Goal: Task Accomplishment & Management: Manage account settings

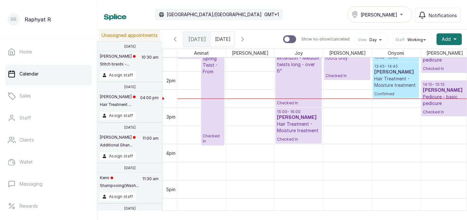
click at [388, 82] on p "Hair Treatment - Moisture treatment" at bounding box center [395, 82] width 43 height 13
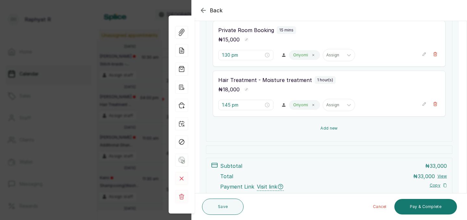
click at [322, 127] on button "Add new" at bounding box center [329, 129] width 233 height 16
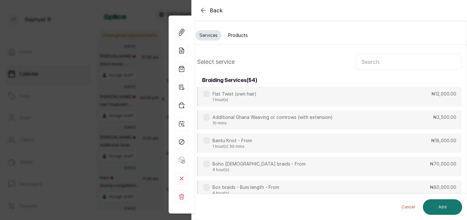
click at [367, 64] on input "text" at bounding box center [408, 62] width 106 height 16
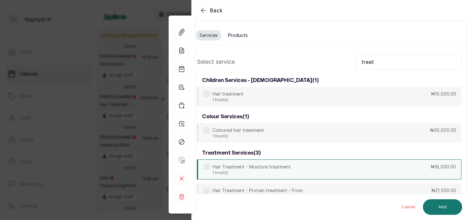
type input "treat"
click at [371, 167] on div "Hair Treatment - Moisture treatment 1 hour(s) ₦18,000.00" at bounding box center [329, 169] width 264 height 20
click at [440, 204] on button "Add" at bounding box center [442, 207] width 39 height 16
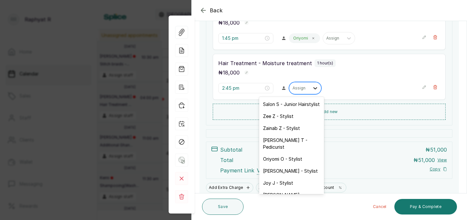
click at [313, 88] on icon at bounding box center [315, 88] width 4 height 2
click at [302, 105] on div "Salon S - Junior Hairstylist" at bounding box center [291, 104] width 65 height 12
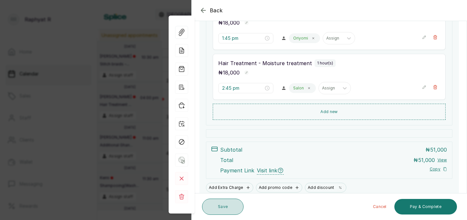
click at [225, 202] on button "Save" at bounding box center [222, 207] width 41 height 16
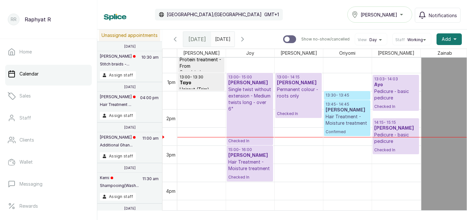
click at [345, 105] on p "13:45 - 14:45" at bounding box center [346, 104] width 43 height 5
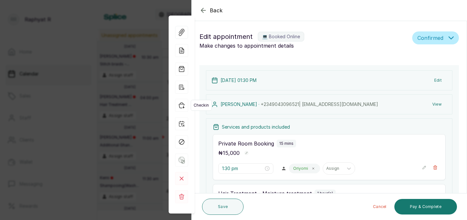
click at [181, 106] on icon "button" at bounding box center [181, 105] width 13 height 13
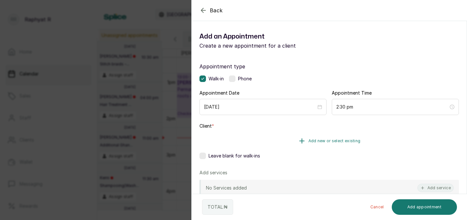
click at [318, 137] on button "Add new or select existing" at bounding box center [328, 141] width 259 height 18
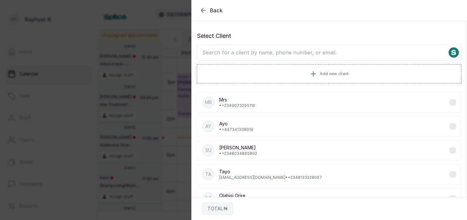
click at [219, 50] on input "text" at bounding box center [329, 52] width 264 height 16
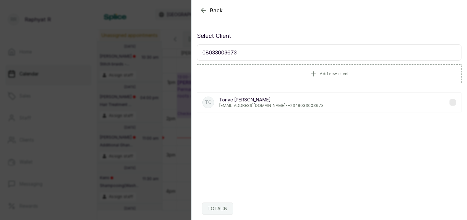
type input "08033003673"
click at [261, 99] on p "Tonye Chinyere" at bounding box center [271, 100] width 104 height 6
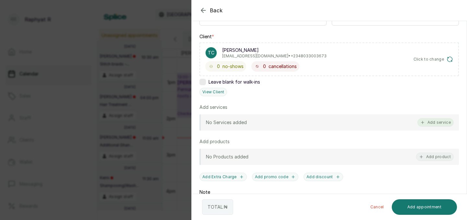
click at [434, 120] on button "Add service" at bounding box center [435, 122] width 36 height 8
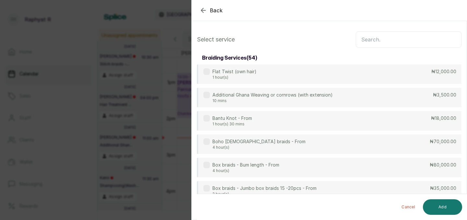
click at [366, 39] on input "text" at bounding box center [408, 39] width 106 height 16
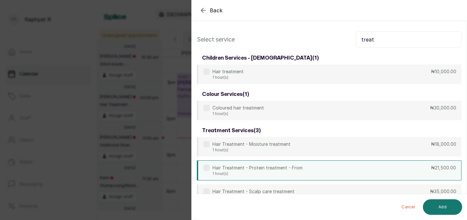
type input "treat"
click at [349, 170] on div "Hair Treatment - Protein treatment - From 1 hour(s) ₦21,500.00" at bounding box center [329, 170] width 264 height 20
click at [433, 204] on button "Add" at bounding box center [442, 207] width 39 height 16
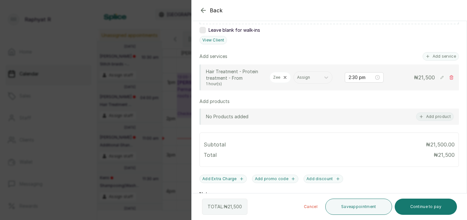
scroll to position [129, 0]
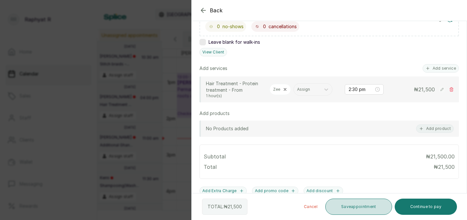
click at [356, 203] on button "Save appointment" at bounding box center [358, 207] width 67 height 16
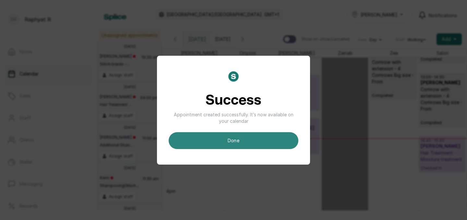
click at [241, 140] on button "done" at bounding box center [234, 140] width 130 height 17
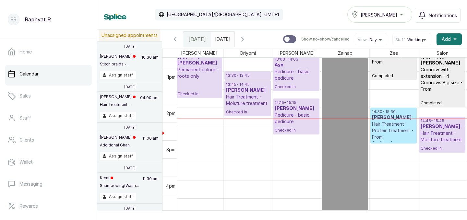
scroll to position [476, 0]
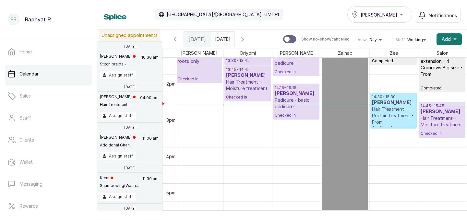
click at [393, 115] on p "Hair Treatment - Protein treatment - From" at bounding box center [393, 115] width 43 height 19
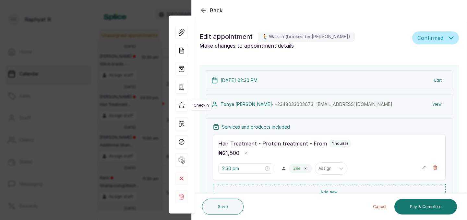
click at [182, 105] on icon "button" at bounding box center [181, 105] width 13 height 13
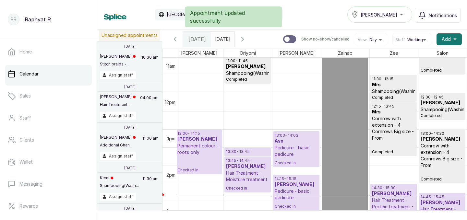
scroll to position [381, 0]
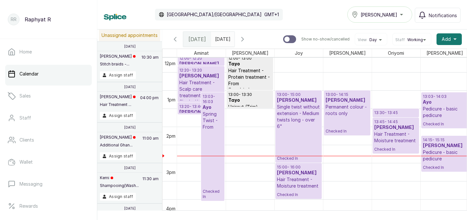
click at [214, 114] on p "Spring Twist - From" at bounding box center [213, 120] width 20 height 19
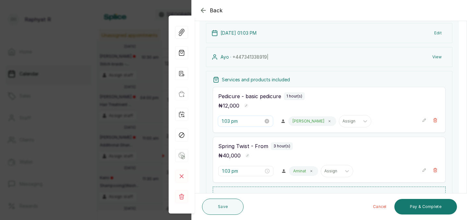
click at [230, 121] on input "1:03 pm" at bounding box center [242, 121] width 41 height 7
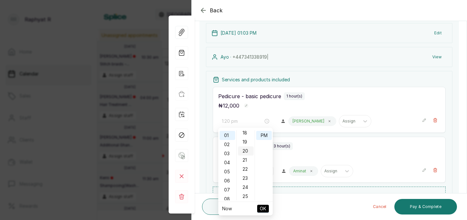
click at [246, 149] on div "20" at bounding box center [246, 150] width 16 height 9
click at [263, 206] on span "OK" at bounding box center [263, 209] width 6 height 12
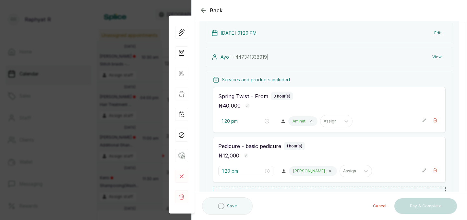
type input "1:03 pm"
type input "1:20 pm"
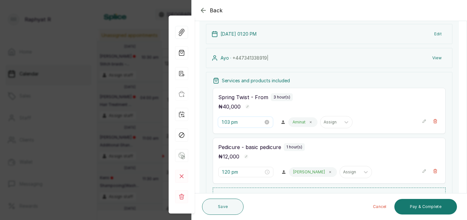
click at [233, 120] on input "1:03 pm" at bounding box center [242, 122] width 41 height 7
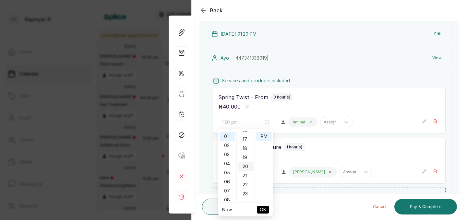
click at [244, 167] on div "20" at bounding box center [246, 166] width 16 height 9
type input "1:20 pm"
click at [262, 209] on span "OK" at bounding box center [263, 210] width 6 height 12
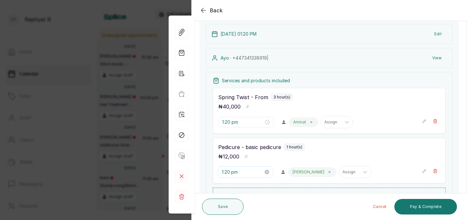
click at [234, 171] on input "1:20 pm" at bounding box center [242, 172] width 41 height 7
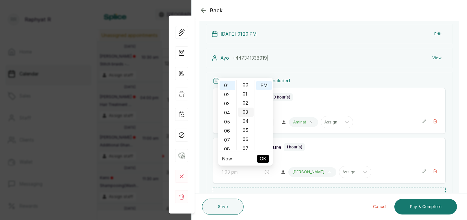
click at [247, 110] on div "03" at bounding box center [246, 112] width 16 height 9
type input "1:03 pm"
click at [264, 158] on span "OK" at bounding box center [263, 159] width 6 height 12
type input "1:03 pm"
type input "1:20 pm"
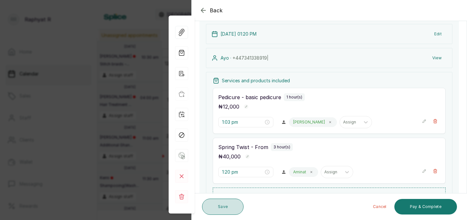
click at [227, 208] on button "Save" at bounding box center [222, 207] width 41 height 16
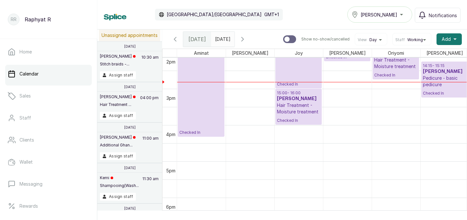
scroll to position [522, 0]
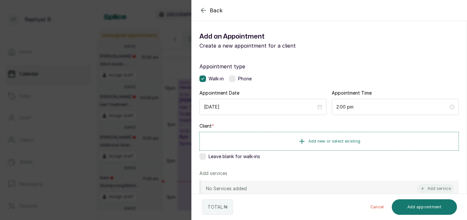
click at [203, 9] on icon "button" at bounding box center [203, 10] width 8 height 8
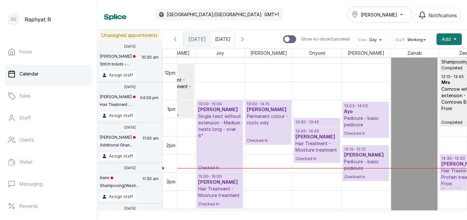
scroll to position [441, 79]
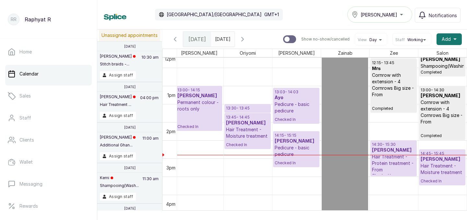
click at [246, 36] on icon "button" at bounding box center [243, 39] width 8 height 8
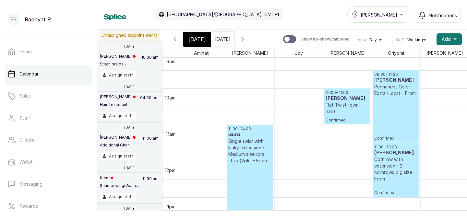
scroll to position [0, 62]
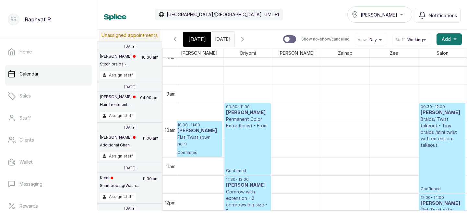
click at [198, 40] on span "[DATE]" at bounding box center [196, 39] width 17 height 8
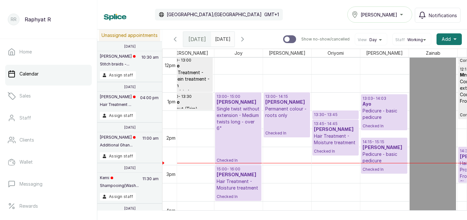
scroll to position [0, 42]
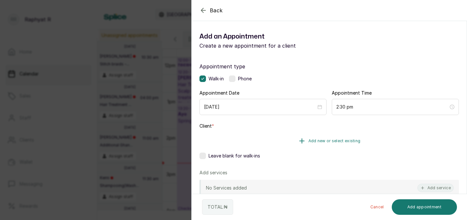
click at [322, 139] on span "Add new or select existing" at bounding box center [334, 140] width 52 height 5
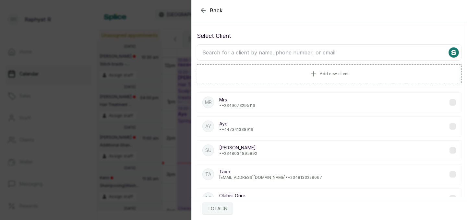
click at [215, 51] on input "text" at bounding box center [329, 52] width 264 height 16
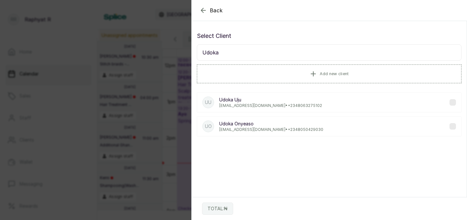
type input "Udoka O"
click at [262, 128] on p "udybaby@yahoo.co.uk • +234 8050429030" at bounding box center [271, 129] width 104 height 5
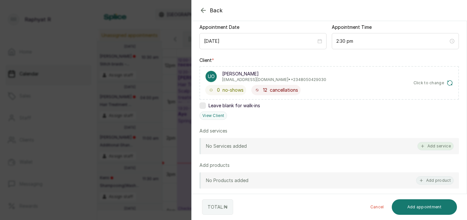
click at [435, 145] on button "Add service" at bounding box center [435, 146] width 36 height 8
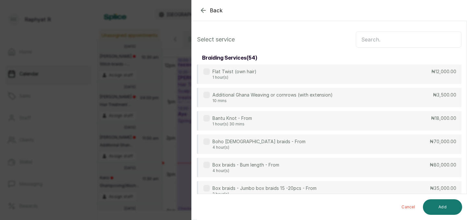
click at [369, 40] on input "text" at bounding box center [408, 39] width 106 height 16
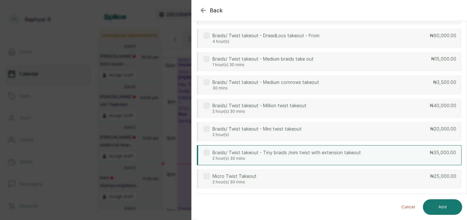
type input "TAKEOUT"
click at [402, 154] on div "Braids/ Twist takeout - Tiny braids /mini twist with extension takeout 2 hour(s…" at bounding box center [329, 155] width 264 height 20
click at [445, 205] on button "Add" at bounding box center [442, 207] width 39 height 16
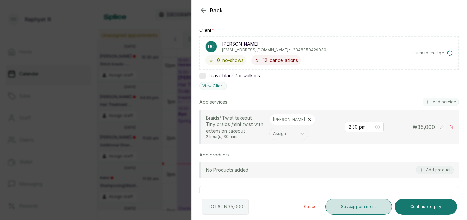
click at [362, 204] on button "Save appointment" at bounding box center [358, 207] width 67 height 16
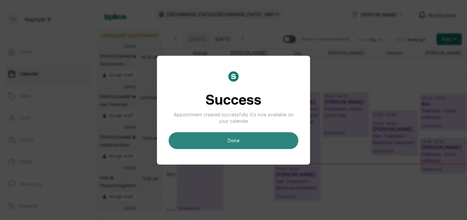
click at [248, 137] on button "done" at bounding box center [234, 140] width 130 height 17
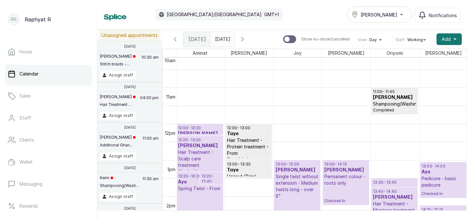
scroll to position [381, 0]
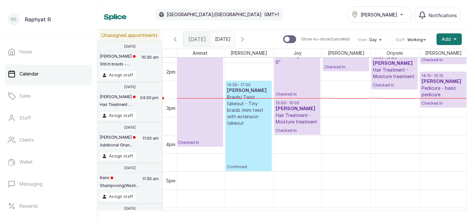
click at [251, 113] on p "Braids/ Twist takeout - Tiny braids /mini twist with extension takeout" at bounding box center [248, 110] width 43 height 32
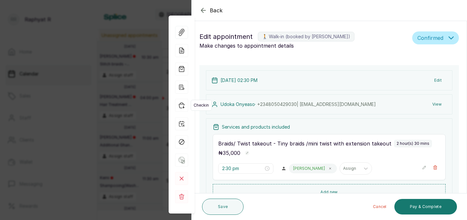
click at [181, 105] on icon "button" at bounding box center [181, 105] width 13 height 13
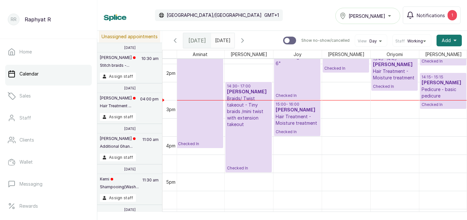
click at [243, 39] on icon "button" at bounding box center [242, 41] width 2 height 4
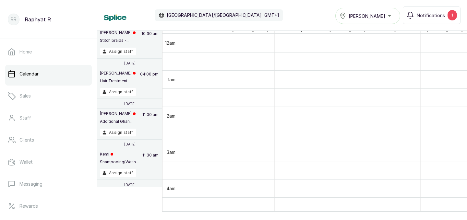
scroll to position [0, 0]
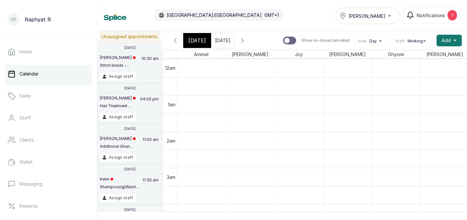
click at [202, 37] on span "[DATE]" at bounding box center [196, 41] width 17 height 8
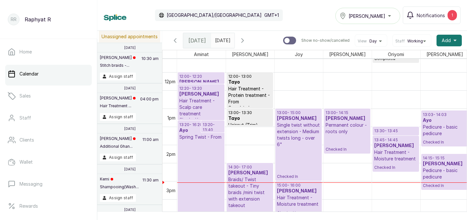
scroll to position [443, 0]
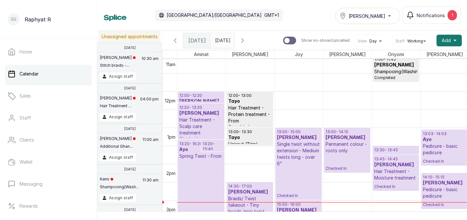
click at [211, 96] on p "12:00 - 12:20" at bounding box center [200, 95] width 43 height 5
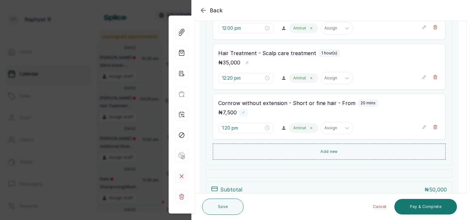
click at [242, 112] on rect "button" at bounding box center [243, 112] width 5 height 5
type input "7"
type input "1"
type input "7,500"
click at [254, 112] on rect "button" at bounding box center [256, 114] width 6 height 6
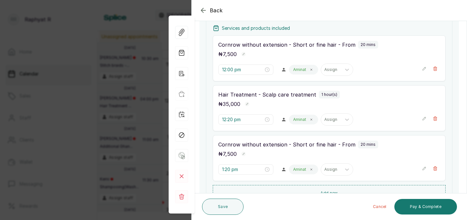
scroll to position [90, 0]
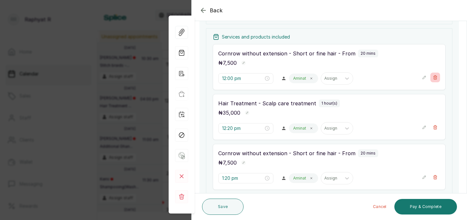
click at [436, 77] on icon "button" at bounding box center [435, 78] width 4 height 4
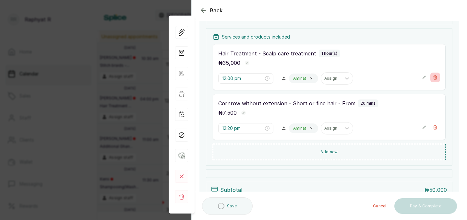
type input "12:20 pm"
type input "1:20 pm"
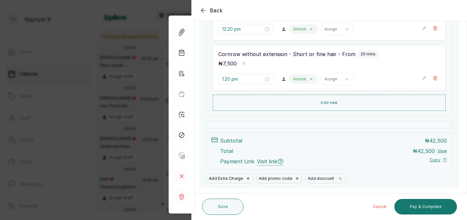
scroll to position [157, 0]
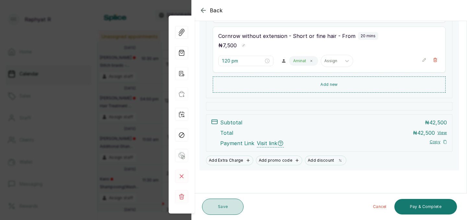
click at [225, 209] on button "Save" at bounding box center [222, 207] width 41 height 16
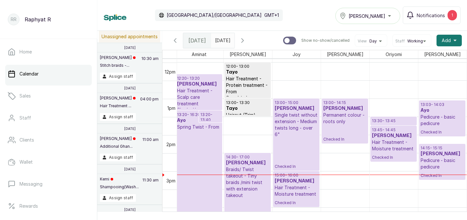
scroll to position [434, 0]
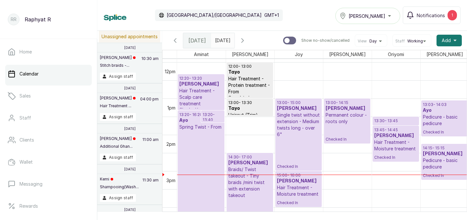
click at [192, 86] on h3 "[PERSON_NAME]" at bounding box center [200, 84] width 43 height 6
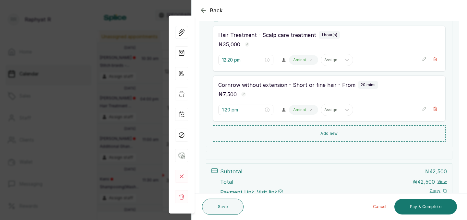
click at [201, 10] on icon "button" at bounding box center [203, 10] width 4 height 4
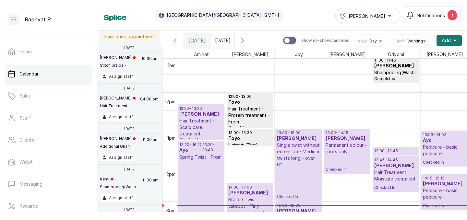
click at [206, 113] on h3 "[PERSON_NAME]" at bounding box center [200, 114] width 43 height 6
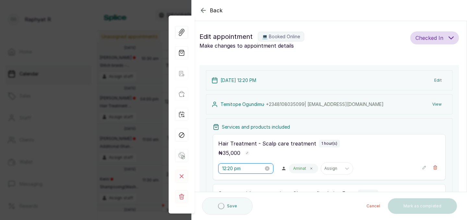
click at [235, 167] on input "12:20 pm" at bounding box center [242, 168] width 41 height 7
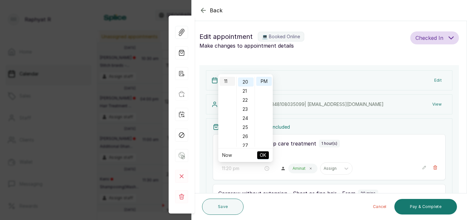
click at [225, 79] on div "11" at bounding box center [227, 81] width 16 height 9
click at [246, 82] on div "00" at bounding box center [246, 81] width 16 height 9
click at [266, 80] on div "AM" at bounding box center [264, 81] width 16 height 9
type input "11:00 am"
click at [260, 153] on span "OK" at bounding box center [263, 155] width 6 height 12
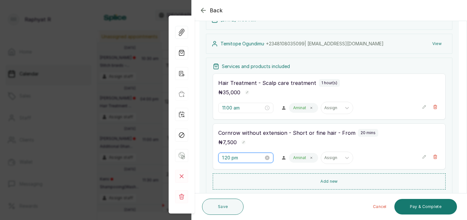
click at [235, 156] on input "1:20 pm" at bounding box center [242, 157] width 41 height 7
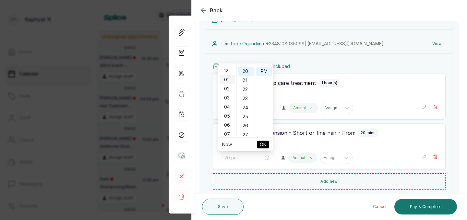
click at [227, 76] on div "01" at bounding box center [227, 79] width 16 height 9
click at [227, 79] on div "01" at bounding box center [227, 79] width 16 height 9
click at [246, 70] on div "00" at bounding box center [246, 70] width 16 height 9
type input "1:00 pm"
click at [264, 146] on span "OK" at bounding box center [263, 144] width 6 height 12
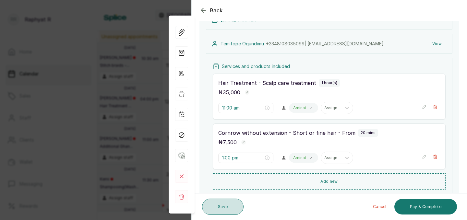
click at [230, 202] on button "Save" at bounding box center [222, 207] width 41 height 16
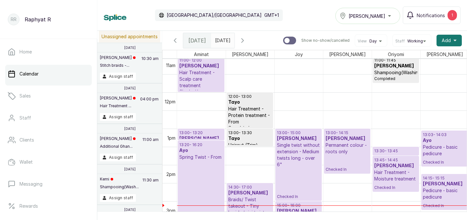
click at [207, 133] on p "13:00 - 13:20" at bounding box center [200, 132] width 43 height 5
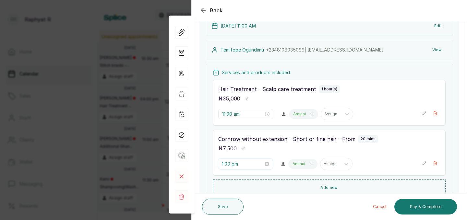
click at [231, 162] on input "1:00 pm" at bounding box center [242, 163] width 41 height 7
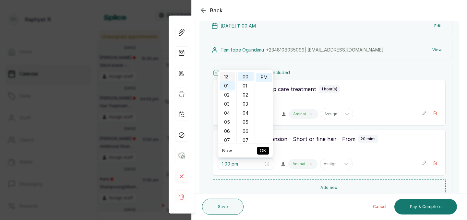
type input "12:00 pm"
click at [226, 75] on div "12" at bounding box center [227, 76] width 16 height 9
click at [262, 79] on div "PM" at bounding box center [264, 77] width 16 height 9
click at [261, 151] on span "OK" at bounding box center [263, 151] width 6 height 12
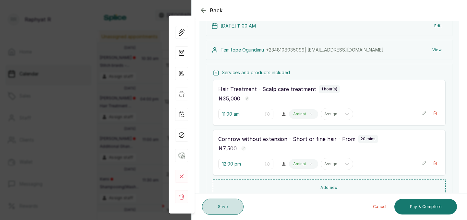
click at [230, 203] on button "Save" at bounding box center [222, 207] width 41 height 16
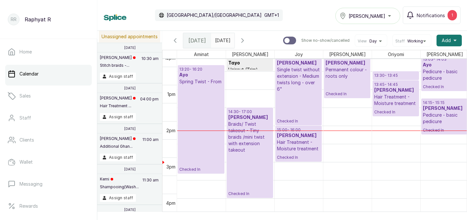
scroll to position [478, 0]
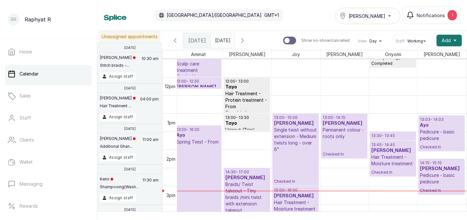
click at [204, 137] on h3 "Ayo" at bounding box center [197, 135] width 43 height 6
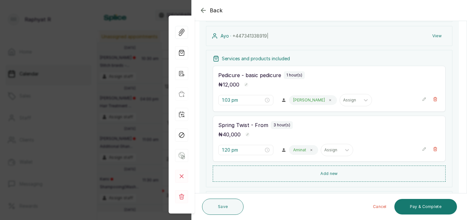
click at [203, 9] on icon "button" at bounding box center [203, 10] width 8 height 8
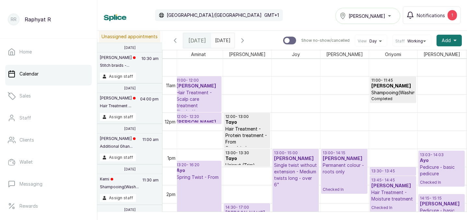
click at [200, 89] on h3 "[PERSON_NAME]" at bounding box center [197, 86] width 43 height 6
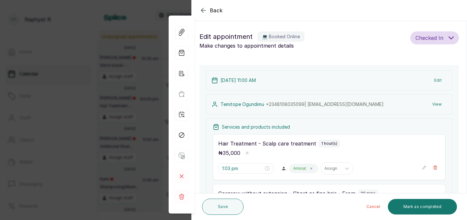
type input "11:00 am"
type input "12:00 pm"
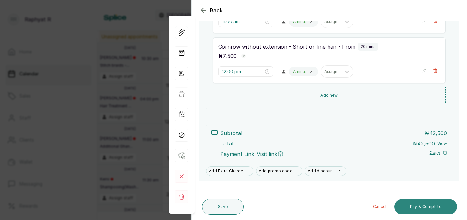
click at [432, 206] on button "Pay & Complete" at bounding box center [425, 207] width 63 height 16
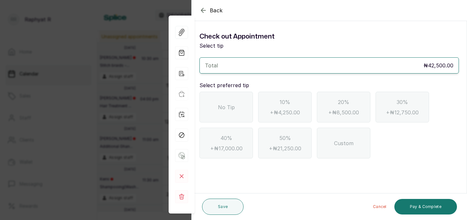
click at [239, 105] on div "No Tip" at bounding box center [225, 107] width 53 height 31
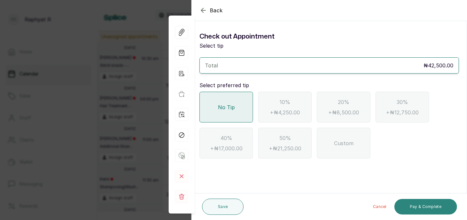
click at [423, 205] on button "Pay & Complete" at bounding box center [425, 207] width 63 height 16
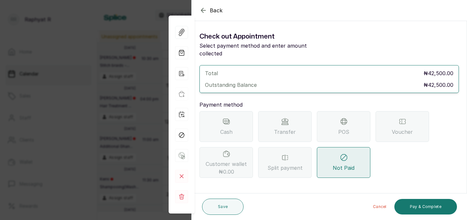
click at [341, 118] on icon at bounding box center [344, 122] width 8 height 8
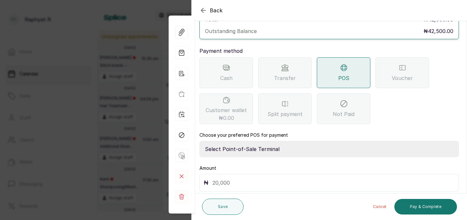
click at [243, 141] on select "Select Point-of-Sale Terminal Traction Providus Bank" at bounding box center [328, 149] width 259 height 16
select select "b1594abb-eea2-48ba-bf5f-ff0754569b84"
click at [219, 178] on input "text" at bounding box center [333, 182] width 242 height 9
type input "42,500"
click at [414, 202] on button "Pay & Complete" at bounding box center [425, 207] width 63 height 16
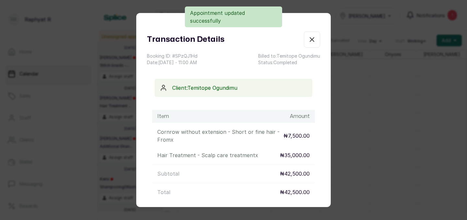
click at [309, 40] on icon "button" at bounding box center [312, 40] width 8 height 8
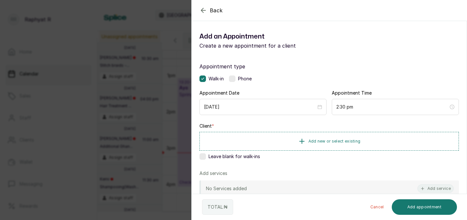
click at [204, 8] on icon "button" at bounding box center [203, 10] width 8 height 8
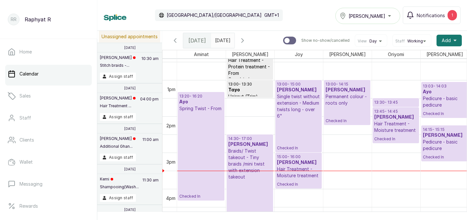
scroll to position [448, 0]
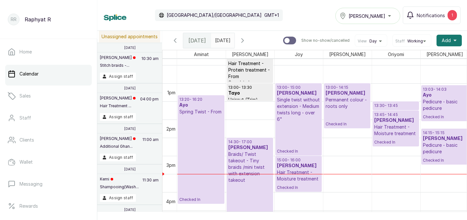
click at [349, 102] on p "Permanent colour - roots only" at bounding box center [346, 103] width 43 height 13
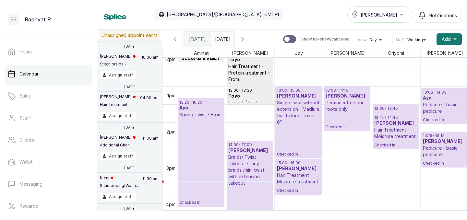
scroll to position [435, 0]
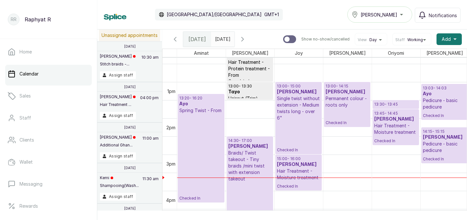
click at [393, 125] on p "Hair Treatment - Moisture treatment" at bounding box center [395, 128] width 43 height 13
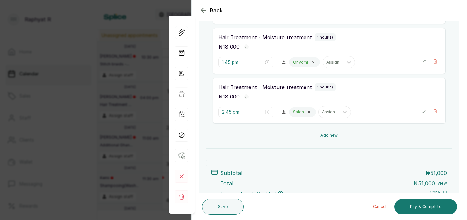
click at [340, 134] on button "Add new" at bounding box center [329, 136] width 233 height 16
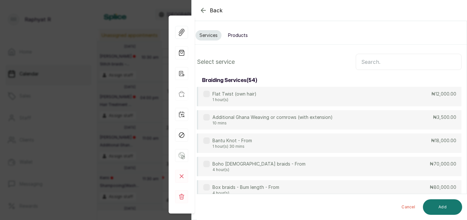
click at [367, 60] on input "text" at bounding box center [408, 62] width 106 height 16
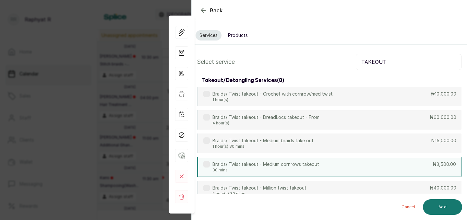
type input "TAKEOUT"
click at [426, 166] on div "Braids/ Twist takeout - Medium cornrows takeout 30 mins ₦3,500.00" at bounding box center [329, 167] width 264 height 20
click at [444, 208] on button "Add" at bounding box center [442, 207] width 39 height 16
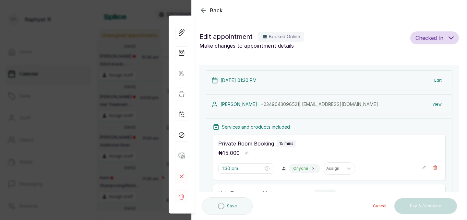
type input "3:45 pm"
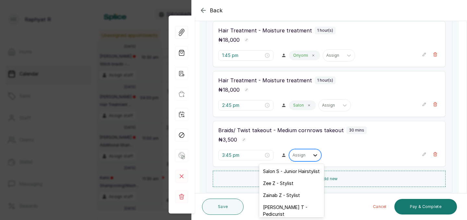
click at [313, 156] on icon at bounding box center [315, 155] width 4 height 2
click at [296, 171] on div "Salon S - Junior Hairstylist" at bounding box center [291, 171] width 65 height 12
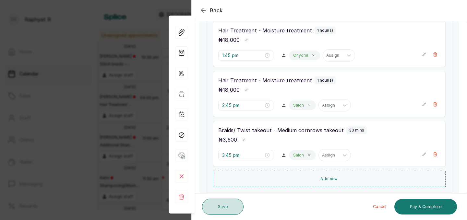
click at [232, 204] on button "Save" at bounding box center [222, 207] width 41 height 16
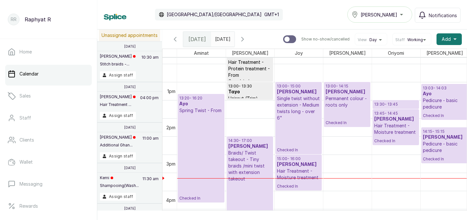
click at [403, 126] on p "Hair Treatment - Moisture treatment" at bounding box center [395, 128] width 43 height 13
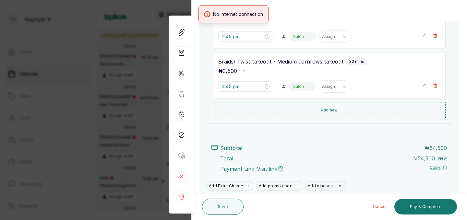
scroll to position [240, 0]
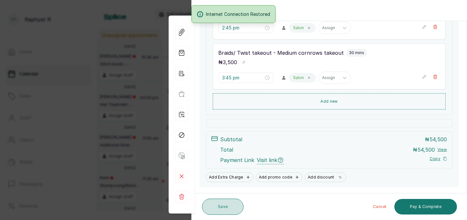
click at [230, 204] on button "Save" at bounding box center [222, 207] width 41 height 16
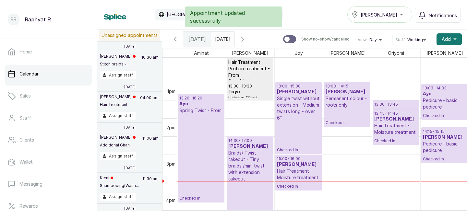
click at [354, 112] on p "Checked In" at bounding box center [346, 116] width 43 height 17
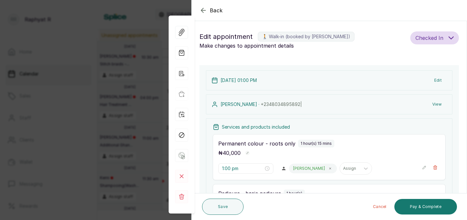
scroll to position [66, 0]
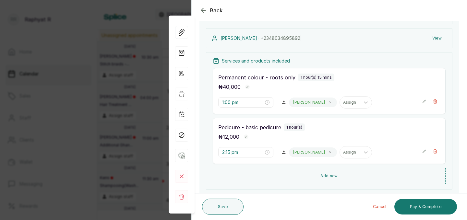
click at [425, 99] on icon "button" at bounding box center [424, 101] width 5 height 5
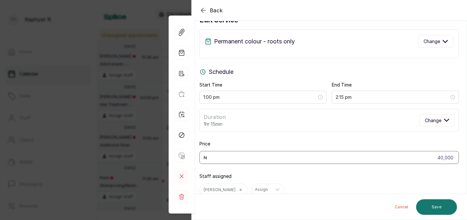
scroll to position [0, 0]
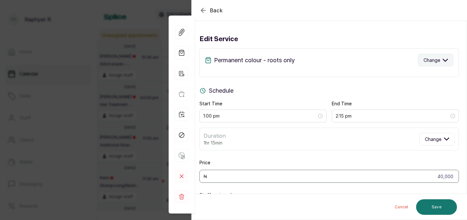
click at [446, 62] on icon "button" at bounding box center [444, 60] width 5 height 5
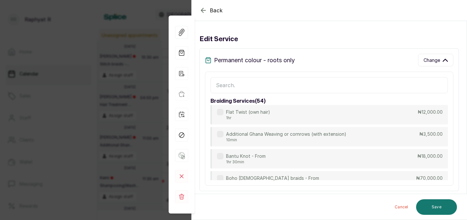
click at [222, 85] on input "text" at bounding box center [328, 85] width 237 height 16
type input "WIG"
click at [265, 177] on div "Wig laundry 15min ₦15,000.00" at bounding box center [328, 181] width 237 height 20
type input "1:15 pm"
type input "15,000"
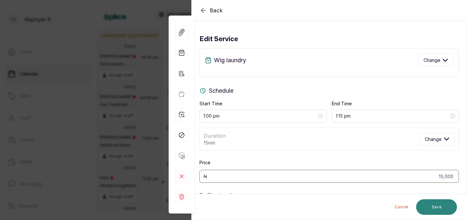
click at [434, 205] on button "Save" at bounding box center [436, 207] width 41 height 16
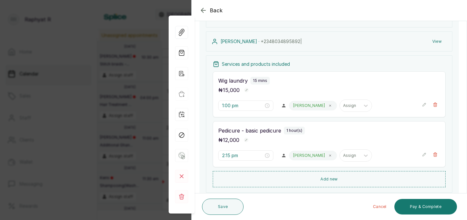
scroll to position [65, 0]
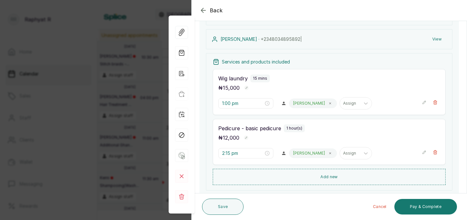
click at [423, 104] on icon "button" at bounding box center [424, 102] width 5 height 5
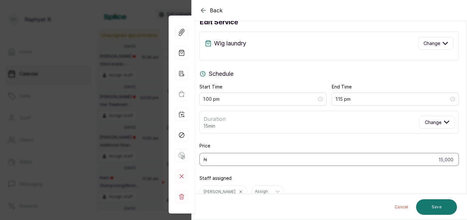
scroll to position [0, 0]
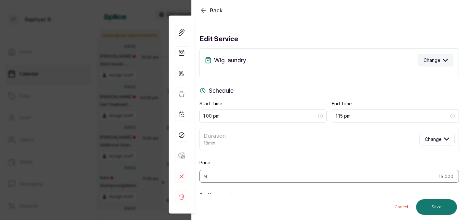
click at [446, 60] on icon "button" at bounding box center [445, 60] width 5 height 2
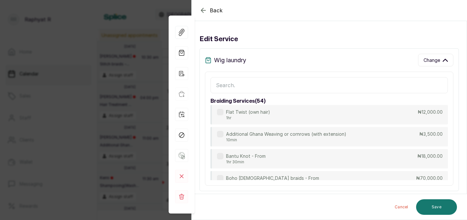
click at [222, 82] on input "text" at bounding box center [328, 85] width 237 height 16
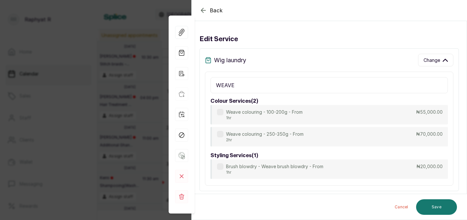
type input "WEAVE"
click at [202, 10] on icon "button" at bounding box center [203, 10] width 8 height 8
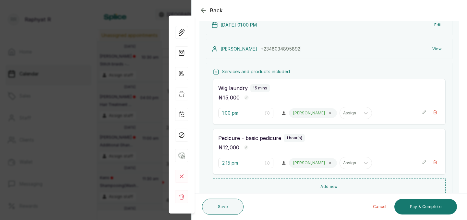
scroll to position [57, 0]
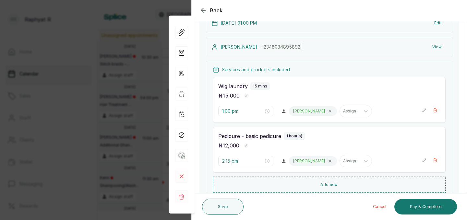
click at [203, 8] on icon "button" at bounding box center [203, 10] width 8 height 8
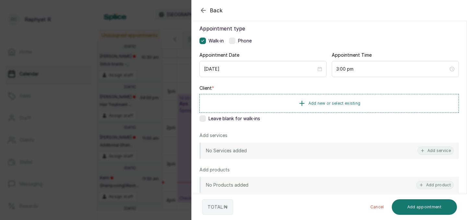
scroll to position [56, 0]
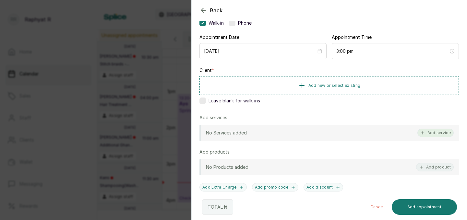
click at [429, 130] on button "Add service" at bounding box center [435, 133] width 36 height 8
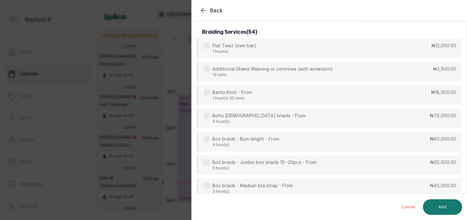
scroll to position [0, 0]
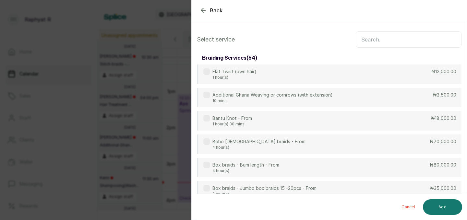
click at [371, 40] on input "text" at bounding box center [408, 39] width 106 height 16
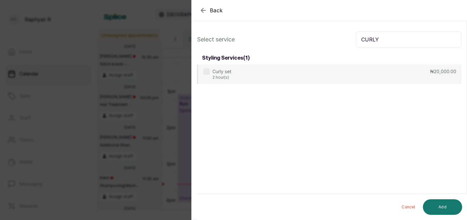
type input "CURLY"
click at [203, 6] on div "Back" at bounding box center [425, 10] width 467 height 21
click at [204, 11] on icon "button" at bounding box center [203, 10] width 8 height 8
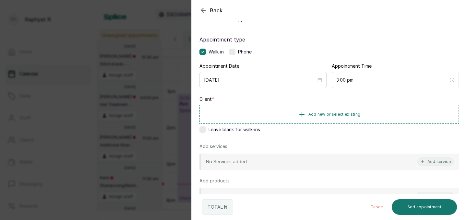
scroll to position [29, 0]
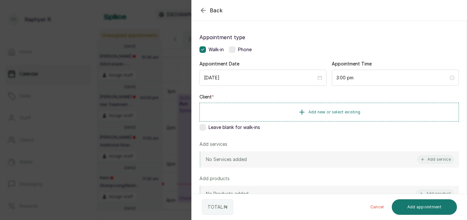
click at [206, 12] on icon "button" at bounding box center [203, 10] width 8 height 8
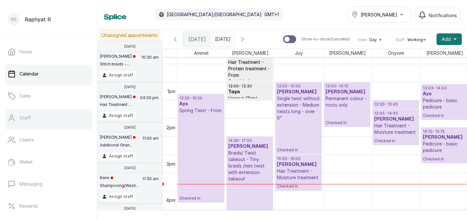
click at [49, 115] on link "Staff" at bounding box center [48, 118] width 87 height 18
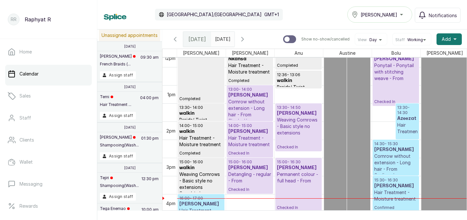
scroll to position [418, 0]
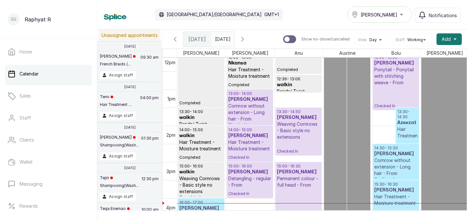
click at [402, 15] on div "Tasala Lekki" at bounding box center [379, 15] width 56 height 8
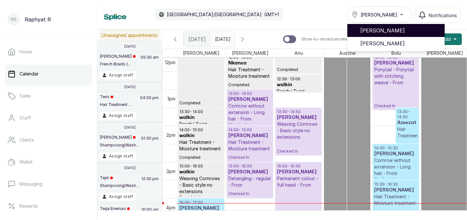
click at [402, 27] on span "[PERSON_NAME]" at bounding box center [399, 31] width 79 height 8
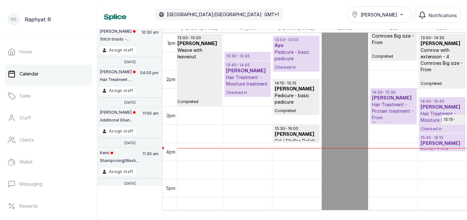
click at [392, 109] on p "Hair Treatment - Protein treatment - From" at bounding box center [393, 110] width 43 height 19
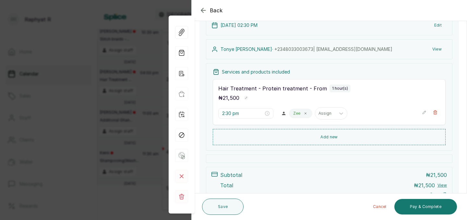
scroll to position [68, 0]
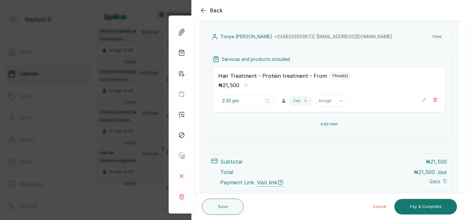
click at [329, 121] on button "Add new" at bounding box center [329, 124] width 233 height 16
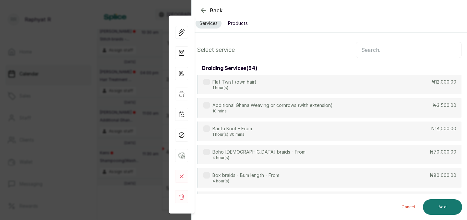
scroll to position [0, 0]
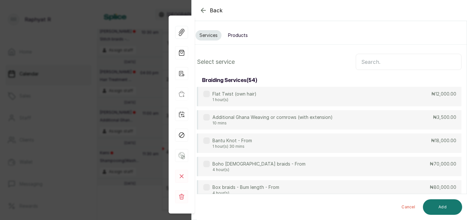
click at [365, 62] on input "text" at bounding box center [408, 62] width 106 height 16
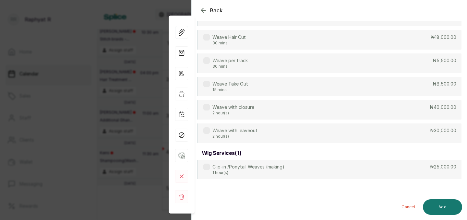
scroll to position [286, 0]
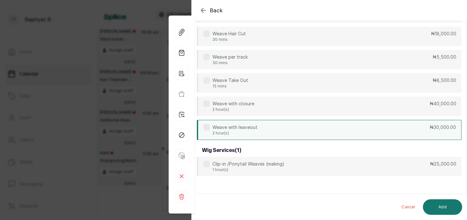
type input "weave"
click at [374, 129] on div "Weave with leaveout 2 hour(s) ₦30,000.00" at bounding box center [329, 130] width 264 height 20
click at [447, 205] on button "Add" at bounding box center [442, 207] width 39 height 16
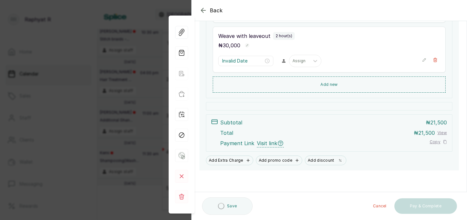
scroll to position [157, 0]
type input "3:30 pm"
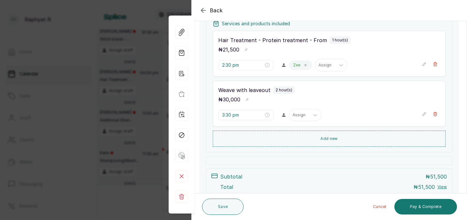
scroll to position [104, 0]
click at [312, 114] on icon at bounding box center [315, 114] width 6 height 6
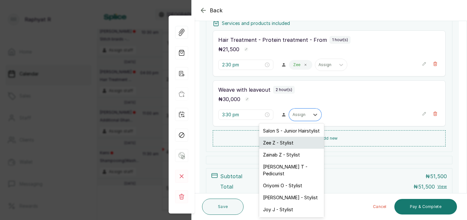
click at [302, 141] on div "Zee Z - Stylist" at bounding box center [291, 143] width 65 height 12
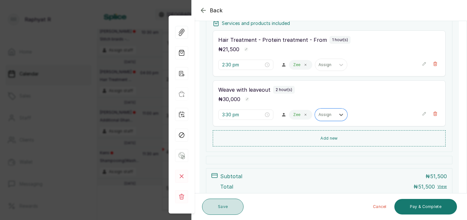
click at [227, 205] on button "Save" at bounding box center [222, 207] width 41 height 16
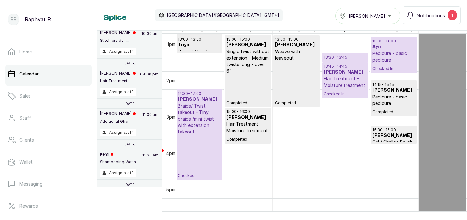
scroll to position [471, 70]
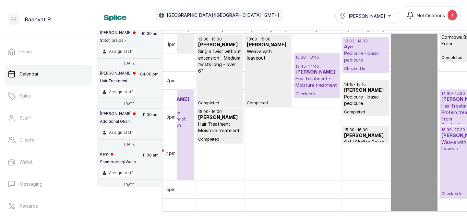
click at [363, 59] on p "Pedicure - basic pedicure" at bounding box center [365, 56] width 43 height 13
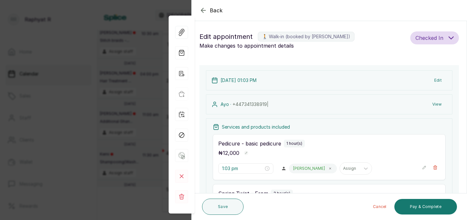
click at [204, 9] on icon "button" at bounding box center [203, 10] width 8 height 8
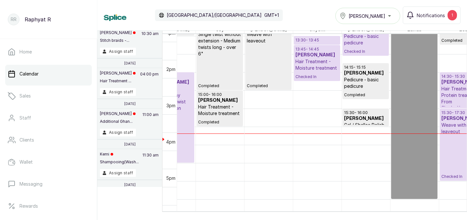
scroll to position [488, 0]
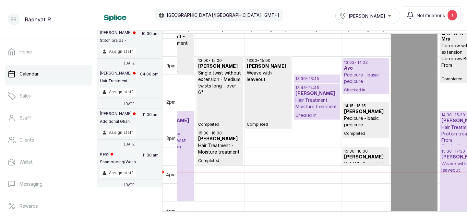
click at [362, 72] on p "Pedicure - basic pedicure" at bounding box center [365, 78] width 43 height 13
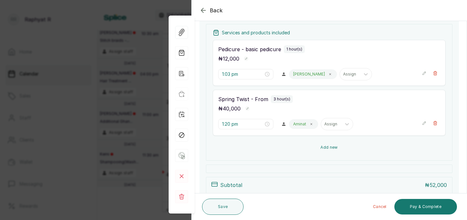
click at [315, 146] on button "Add new" at bounding box center [329, 148] width 233 height 16
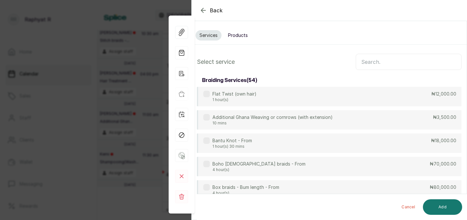
click at [364, 62] on input "text" at bounding box center [408, 62] width 106 height 16
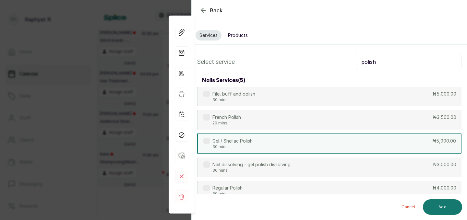
type input "polish"
click at [432, 144] on div "Gel / Shellac Polish 30 mins ₦5,000.00" at bounding box center [329, 144] width 264 height 20
click at [440, 204] on button "Add" at bounding box center [442, 207] width 39 height 16
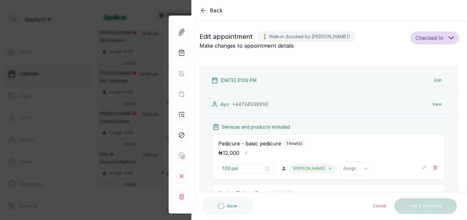
type input "4:20 pm"
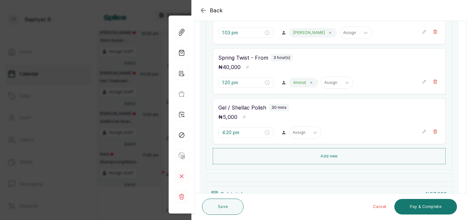
scroll to position [138, 0]
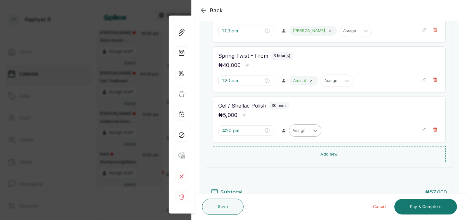
click at [312, 129] on icon at bounding box center [315, 130] width 6 height 6
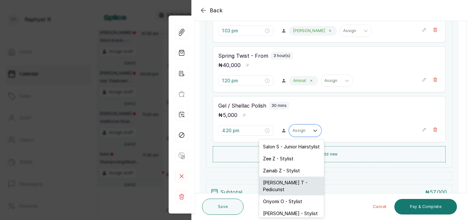
click at [305, 181] on div "[PERSON_NAME] T - Pedicurist" at bounding box center [291, 186] width 65 height 19
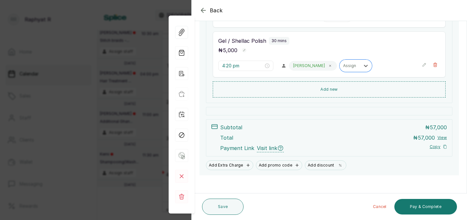
scroll to position [207, 0]
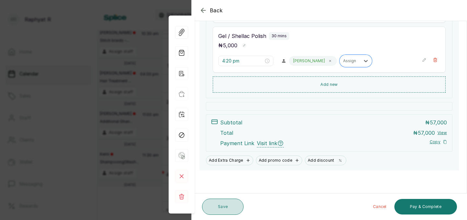
click at [229, 205] on button "Save" at bounding box center [222, 207] width 41 height 16
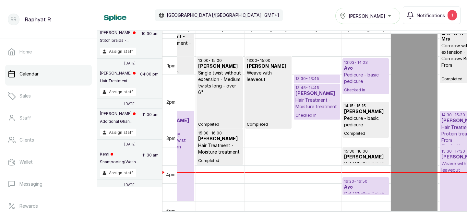
scroll to position [0, 0]
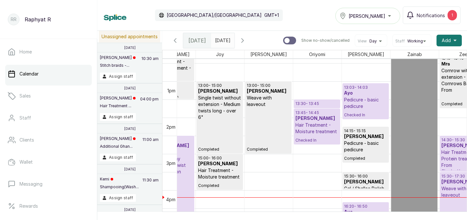
click at [229, 39] on icon "calender simple" at bounding box center [228, 39] width 2 height 1
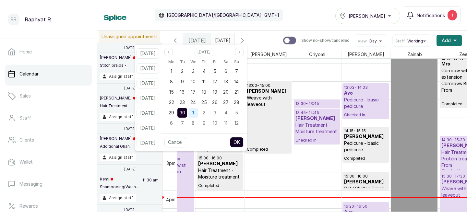
click at [194, 113] on span "1" at bounding box center [193, 113] width 2 height 6
click at [243, 144] on button "OK" at bounding box center [237, 142] width 14 height 10
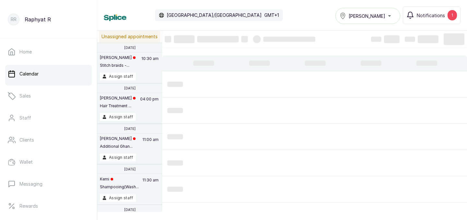
type input "[DATE]"
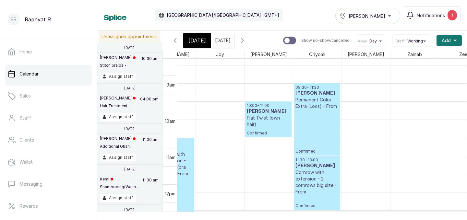
scroll to position [320, 0]
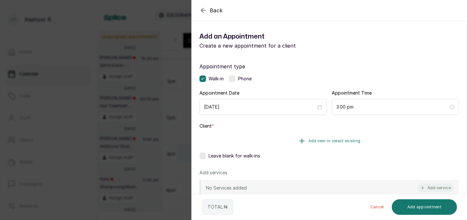
click at [331, 137] on button "Add new or select existing" at bounding box center [328, 141] width 259 height 18
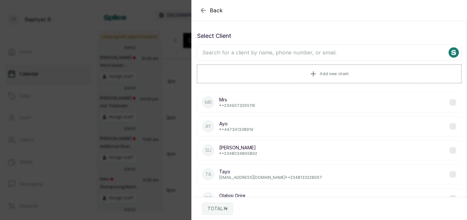
click at [209, 48] on input "text" at bounding box center [329, 52] width 264 height 16
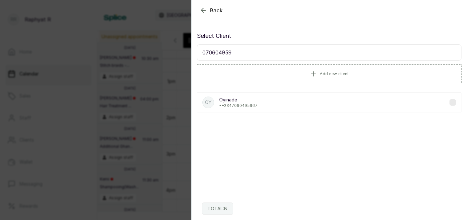
type input "070604959"
click at [235, 99] on p "Oyinade" at bounding box center [238, 100] width 38 height 6
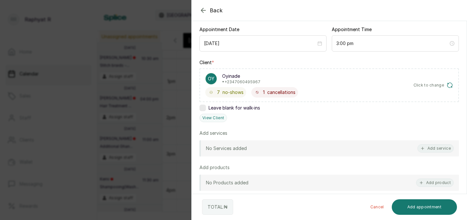
scroll to position [66, 0]
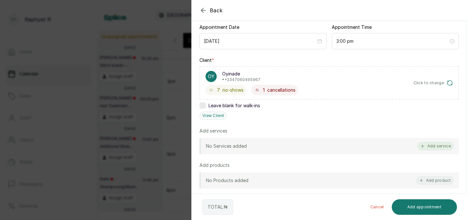
click at [429, 144] on button "Add service" at bounding box center [435, 146] width 36 height 8
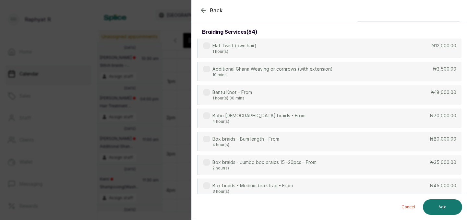
scroll to position [0, 0]
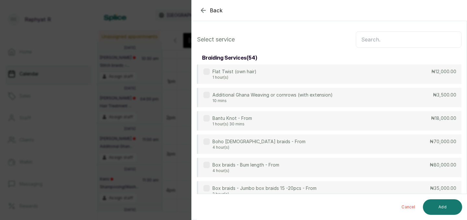
click at [366, 41] on input "text" at bounding box center [408, 39] width 106 height 16
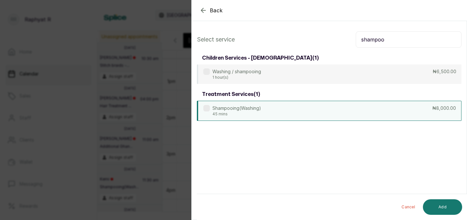
type input "shampoo"
click at [367, 109] on div "Shampooing(Washing) 45 mins ₦8,000.00" at bounding box center [329, 111] width 264 height 20
click at [445, 201] on button "Add" at bounding box center [442, 207] width 39 height 16
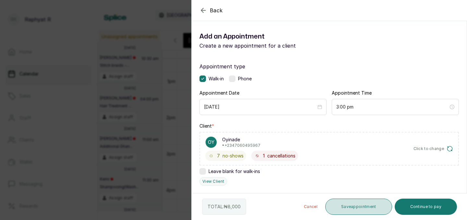
click at [363, 206] on button "Save appointment" at bounding box center [358, 207] width 67 height 16
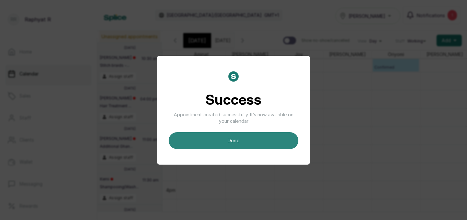
click at [240, 138] on button "done" at bounding box center [234, 140] width 130 height 17
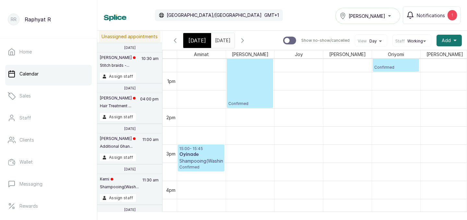
scroll to position [218, 0]
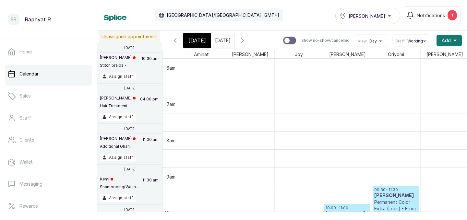
click at [197, 40] on span "[DATE]" at bounding box center [196, 41] width 17 height 8
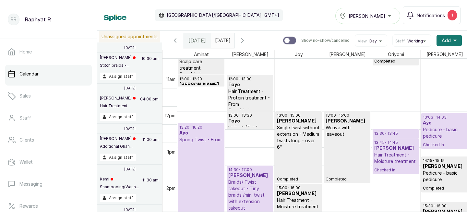
scroll to position [420, 0]
